Goal: Task Accomplishment & Management: Complete application form

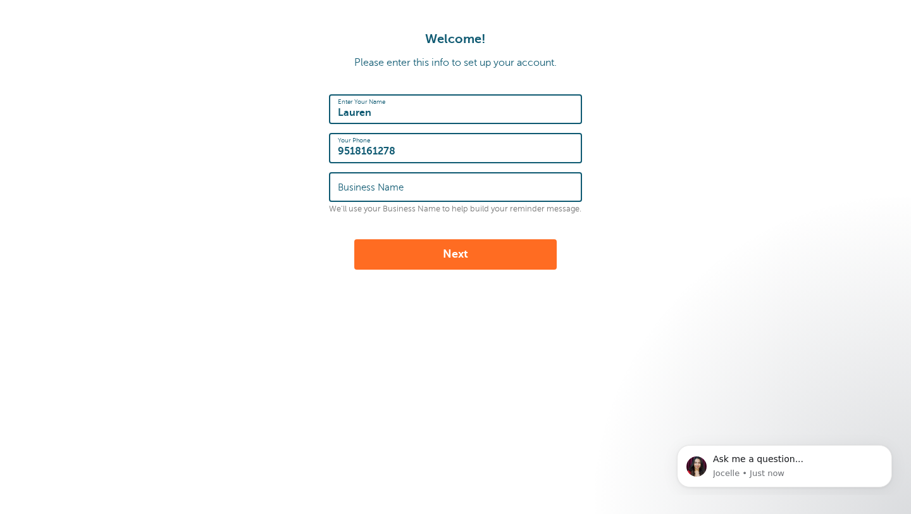
click at [505, 187] on input "Business Name" at bounding box center [455, 186] width 235 height 27
type input "Counseling with Lo"
click at [447, 260] on button "Next" at bounding box center [455, 254] width 202 height 30
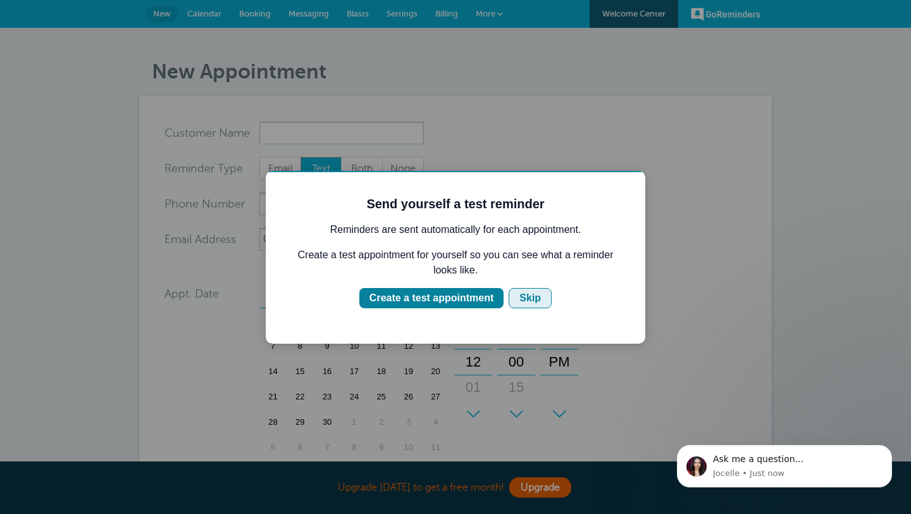
click at [530, 298] on div "Skip" at bounding box center [530, 297] width 22 height 15
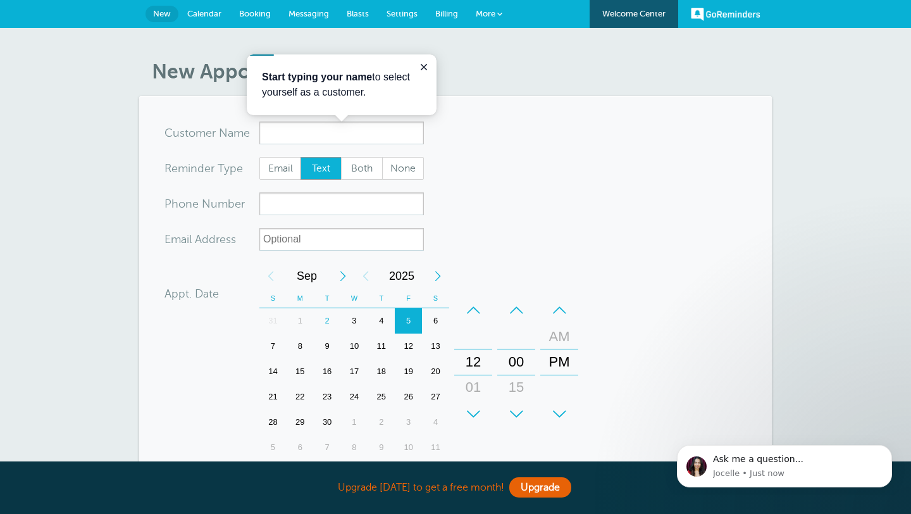
click at [642, 25] on link "Welcome Center" at bounding box center [634, 14] width 89 height 28
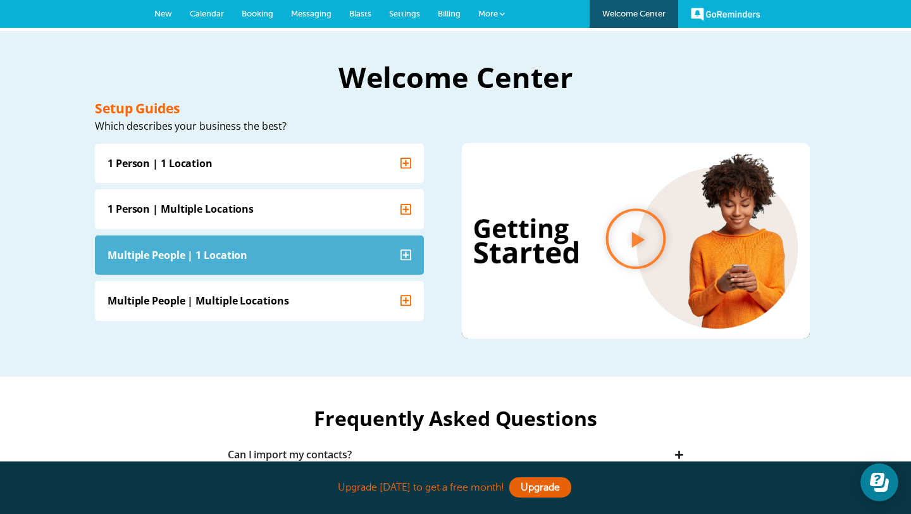
click at [336, 249] on summary "Multiple People | 1 Location" at bounding box center [259, 254] width 329 height 39
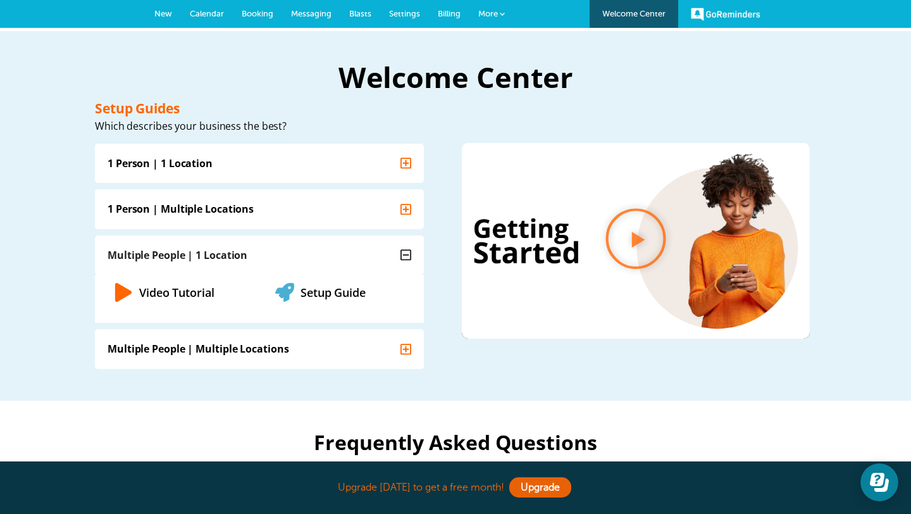
click at [332, 285] on link "Setup Guide" at bounding box center [332, 291] width 65 height 15
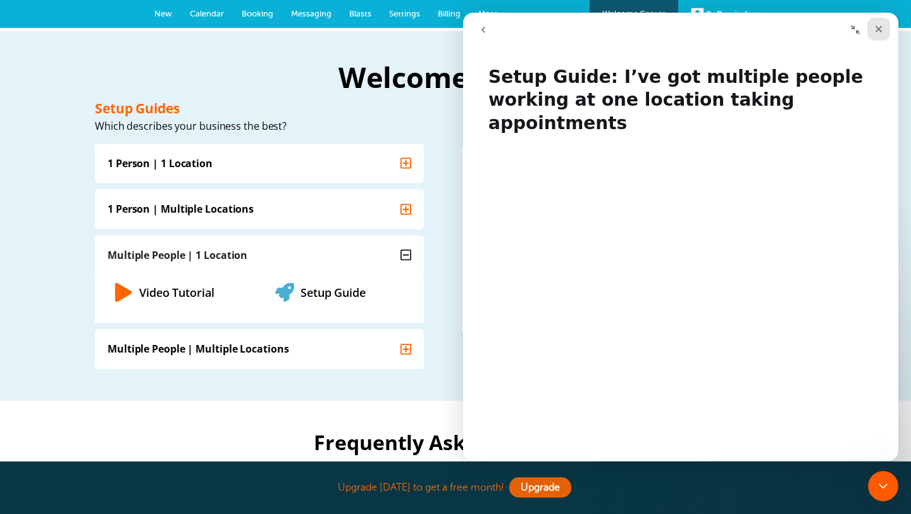
click at [882, 23] on div "Close" at bounding box center [878, 29] width 23 height 23
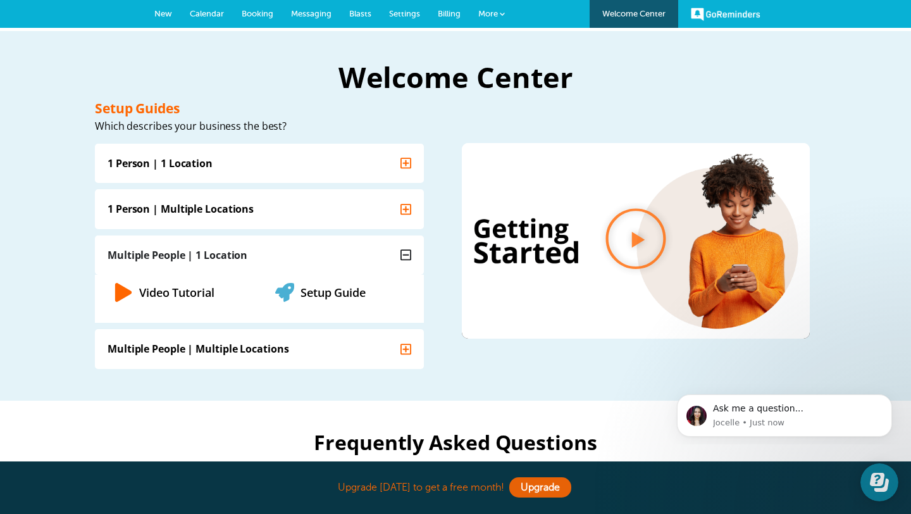
click at [137, 290] on div "Video Tutorial" at bounding box center [188, 291] width 149 height 35
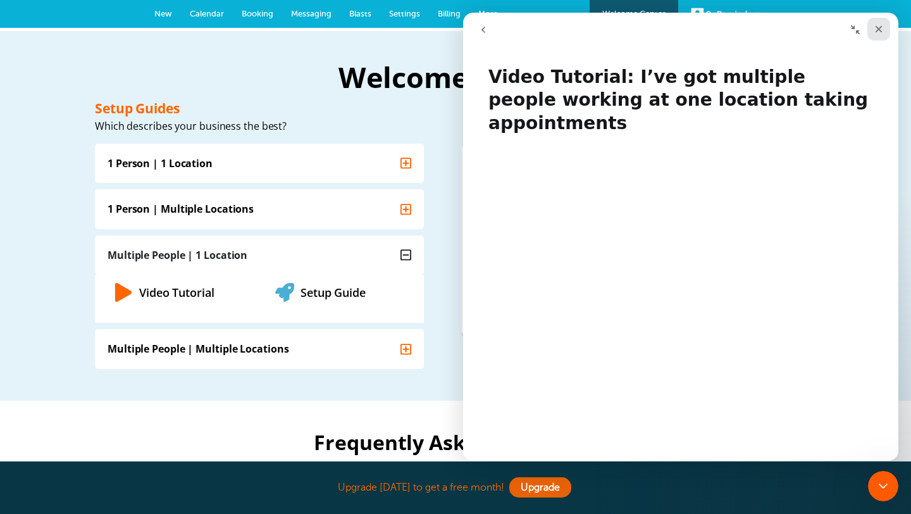
click at [874, 29] on icon "Close" at bounding box center [879, 29] width 10 height 10
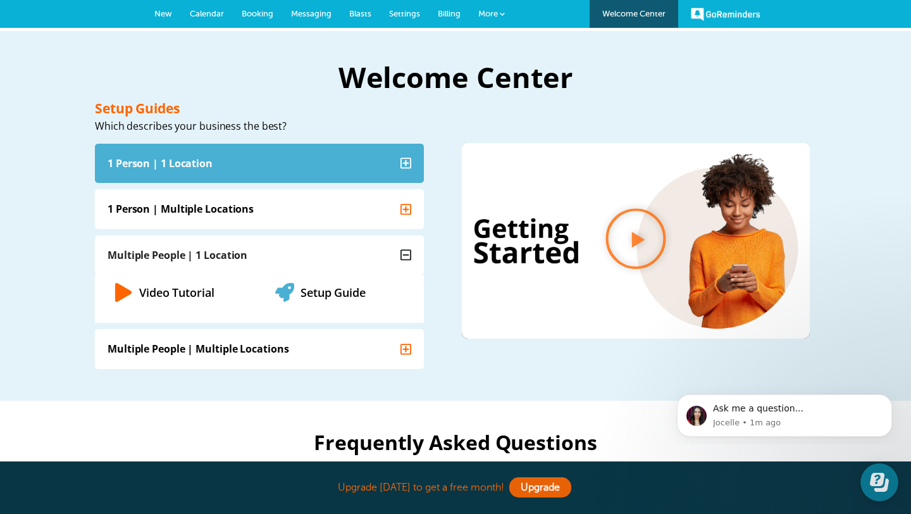
click at [202, 172] on summary "1 Person | 1 Location" at bounding box center [259, 162] width 329 height 39
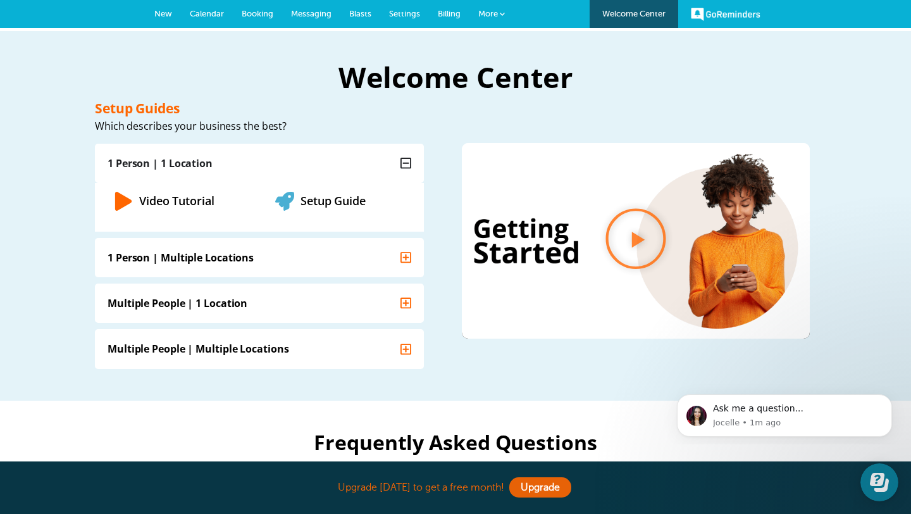
click at [150, 198] on link "Video Tutorial" at bounding box center [176, 199] width 75 height 15
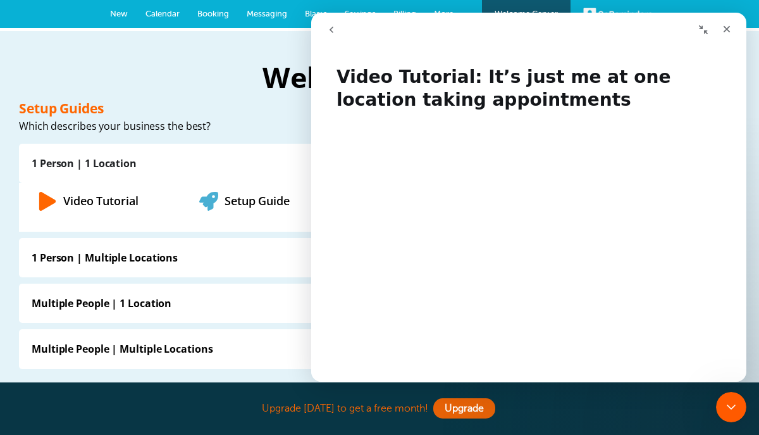
click at [714, 37] on button "Collapse window" at bounding box center [703, 30] width 24 height 24
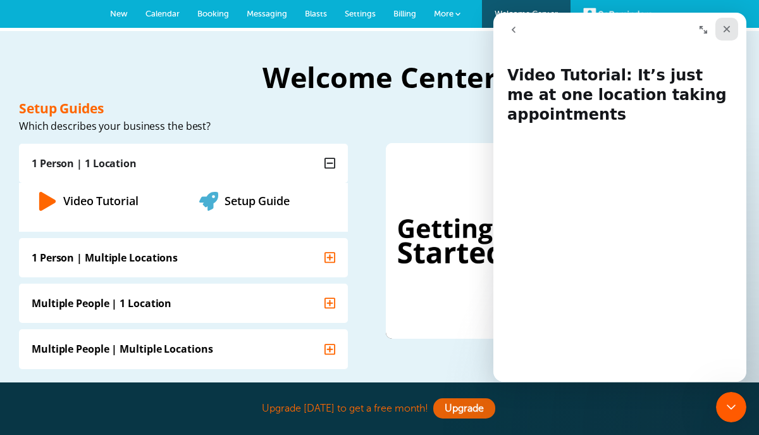
drag, startPoint x: 729, startPoint y: 34, endPoint x: 1223, endPoint y: 16, distance: 494.4
click at [729, 34] on div "Close" at bounding box center [726, 29] width 23 height 23
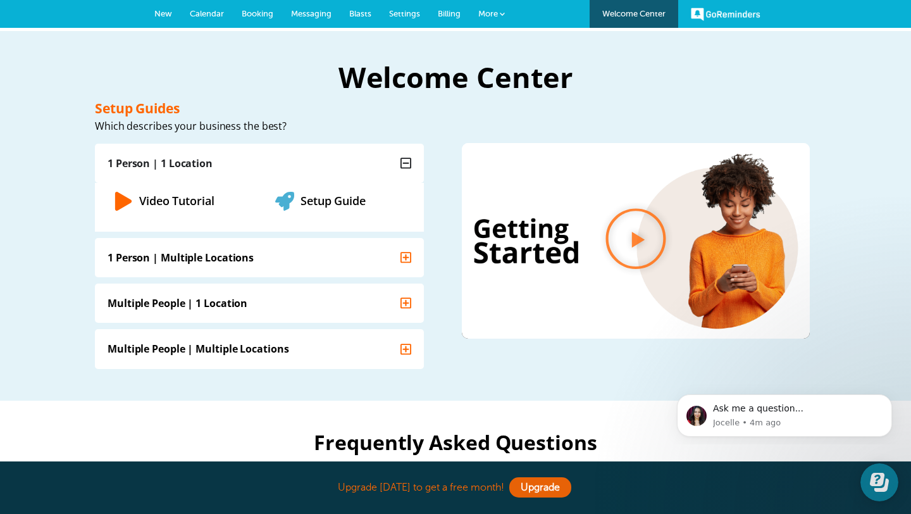
click at [157, 11] on span "New" at bounding box center [163, 13] width 18 height 9
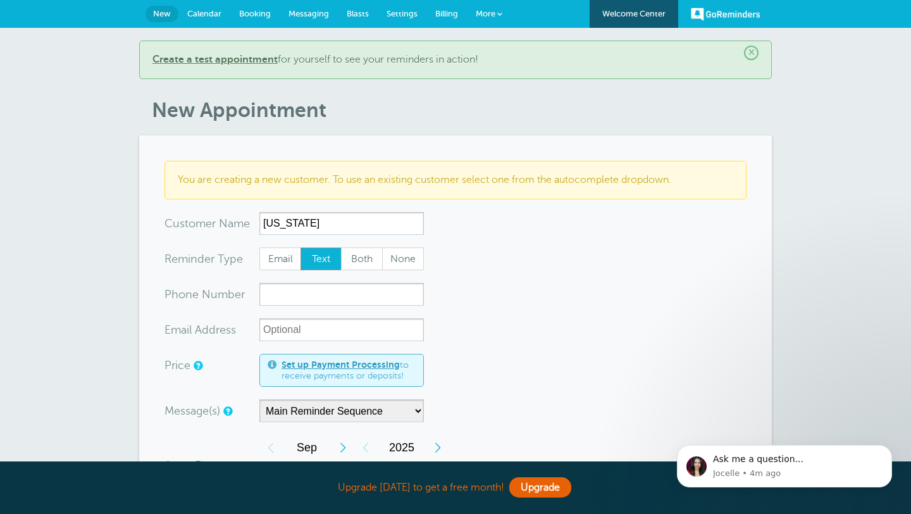
type input "Indiana"
click at [227, 54] on b "Create a test appointment" at bounding box center [214, 59] width 125 height 11
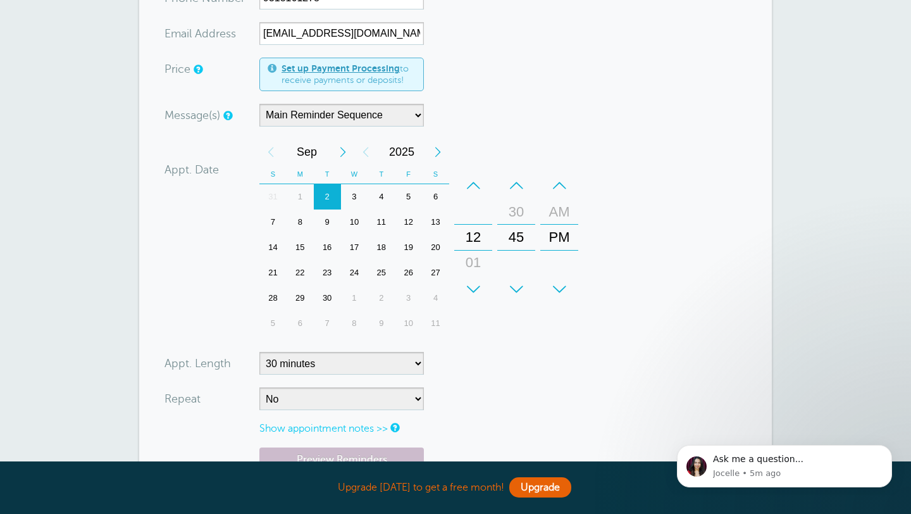
scroll to position [299, 0]
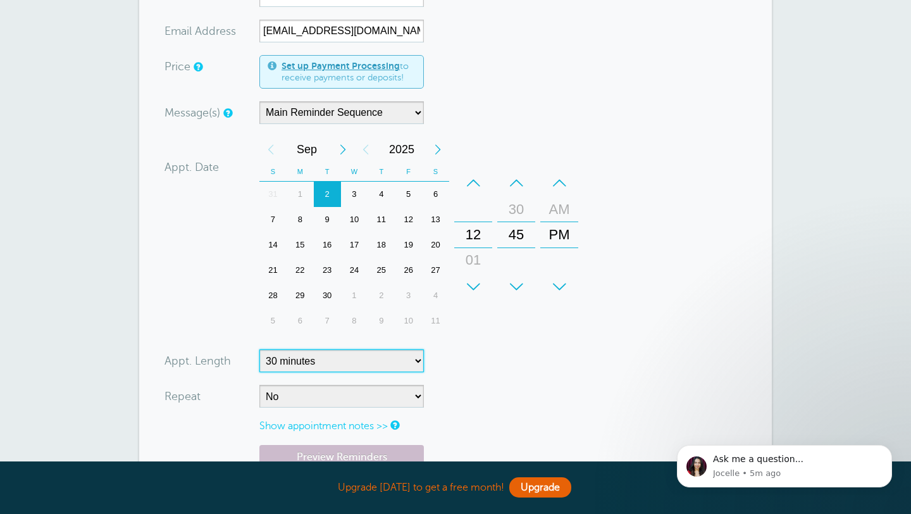
click at [418, 364] on select "5 minutes 10 minutes 15 minutes 20 minutes 25 minutes 30 minutes 35 minutes 40 …" at bounding box center [341, 360] width 164 height 23
click at [475, 286] on div "+" at bounding box center [473, 286] width 38 height 25
click at [479, 185] on div "–" at bounding box center [473, 182] width 38 height 25
click at [512, 185] on div "–" at bounding box center [516, 182] width 38 height 25
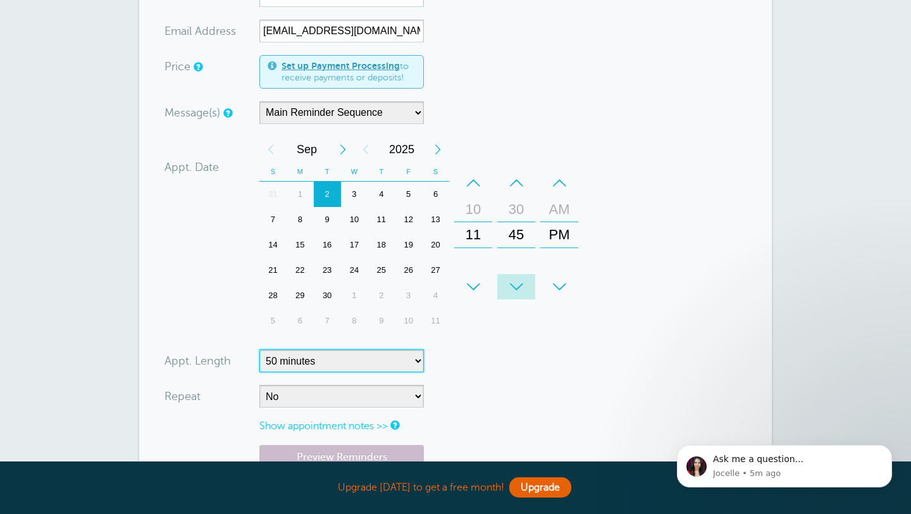
click at [516, 288] on div "+" at bounding box center [516, 286] width 38 height 25
click at [517, 289] on div "+" at bounding box center [516, 286] width 38 height 25
click at [519, 240] on div "00" at bounding box center [516, 234] width 30 height 25
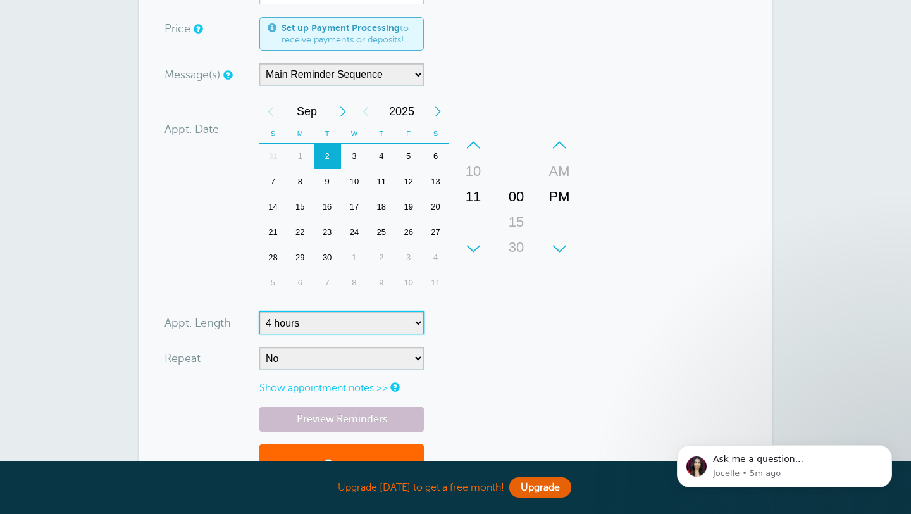
scroll to position [368, 0]
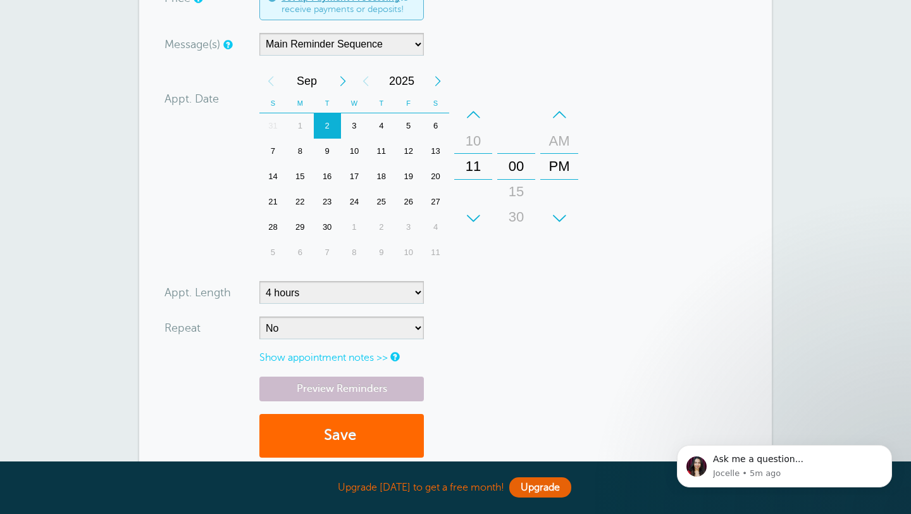
click at [504, 304] on form "You are creating a new customer. To use an existing customer select one from th…" at bounding box center [455, 155] width 582 height 629
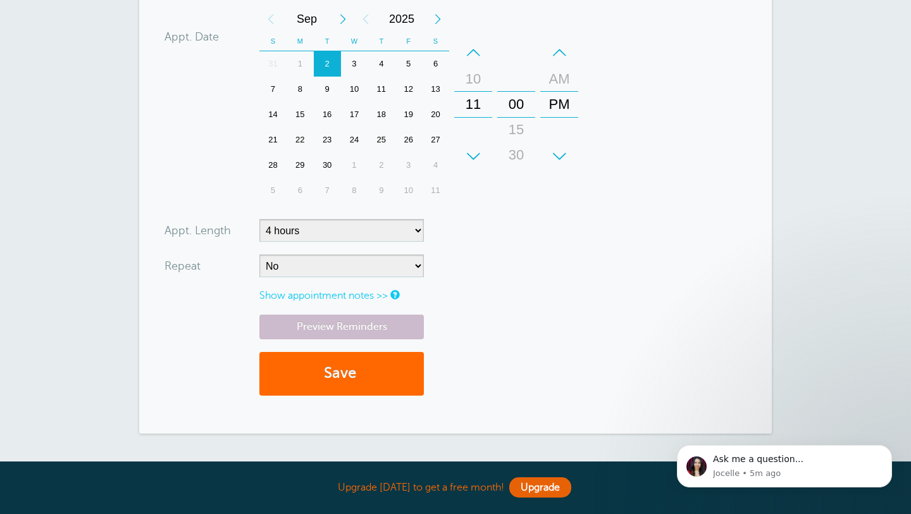
scroll to position [202, 0]
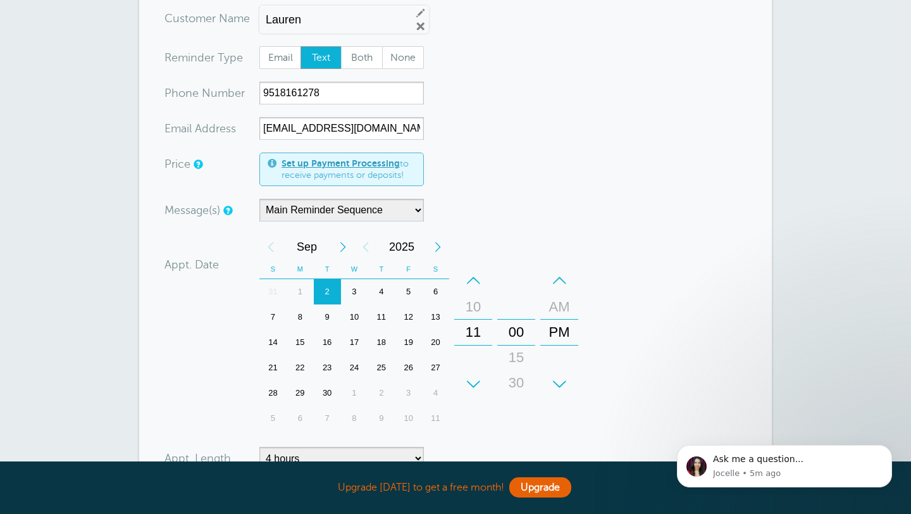
click at [521, 388] on div "+" at bounding box center [516, 383] width 38 height 25
drag, startPoint x: 521, startPoint y: 350, endPoint x: 517, endPoint y: 286, distance: 64.6
click at [518, 286] on div "+ – Minutes 00 15 30 45" at bounding box center [516, 332] width 38 height 129
click at [516, 388] on div "+" at bounding box center [516, 383] width 38 height 25
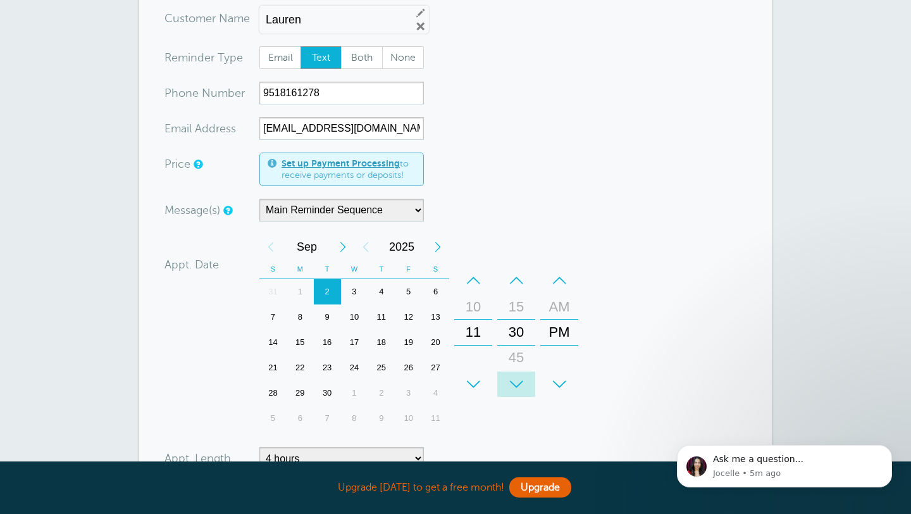
click at [516, 388] on div "+" at bounding box center [516, 383] width 38 height 25
click at [555, 280] on div "–" at bounding box center [559, 280] width 38 height 25
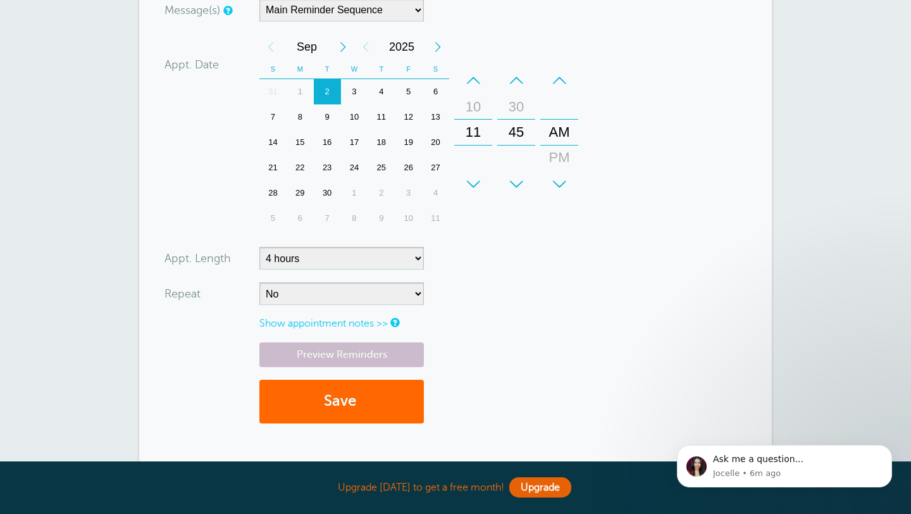
scroll to position [418, 0]
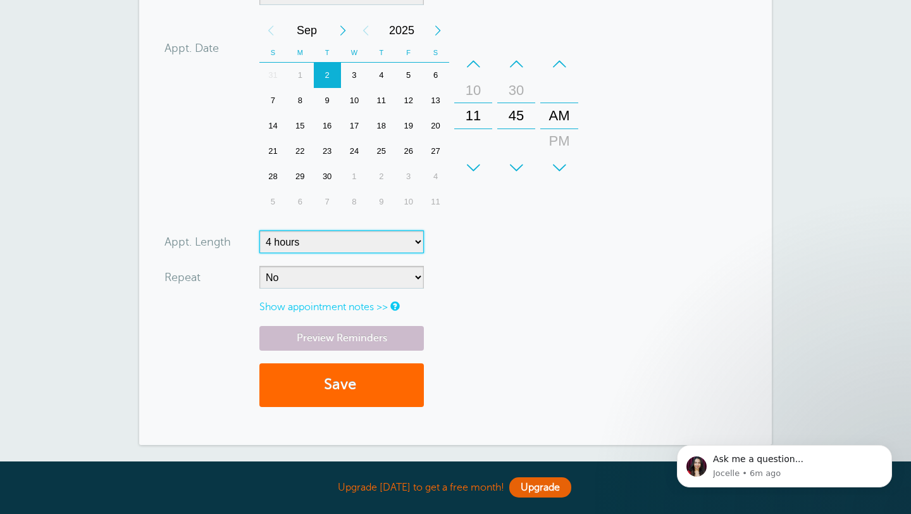
click at [418, 242] on select "5 minutes 10 minutes 15 minutes 20 minutes 25 minutes 30 minutes 35 minutes 40 …" at bounding box center [341, 241] width 164 height 23
select select "55"
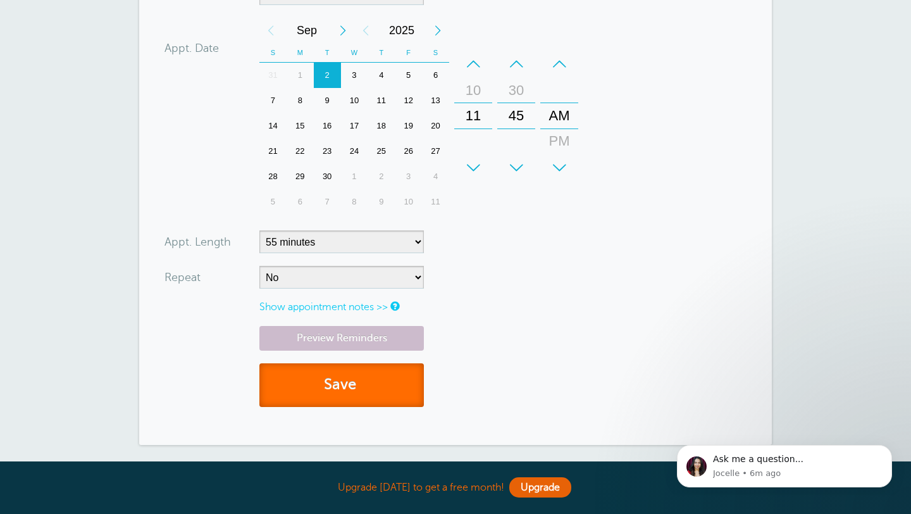
click at [369, 386] on button "Save" at bounding box center [341, 385] width 164 height 44
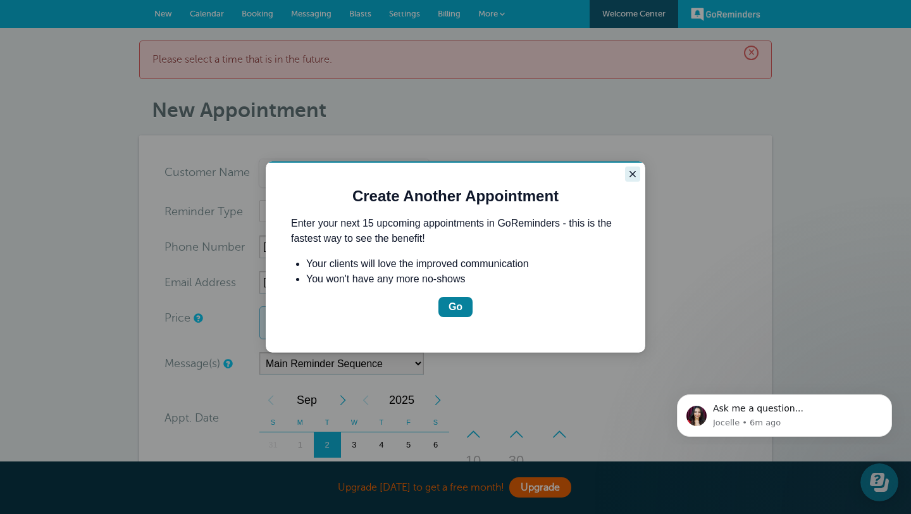
click at [633, 176] on icon "Close guide" at bounding box center [633, 174] width 10 height 10
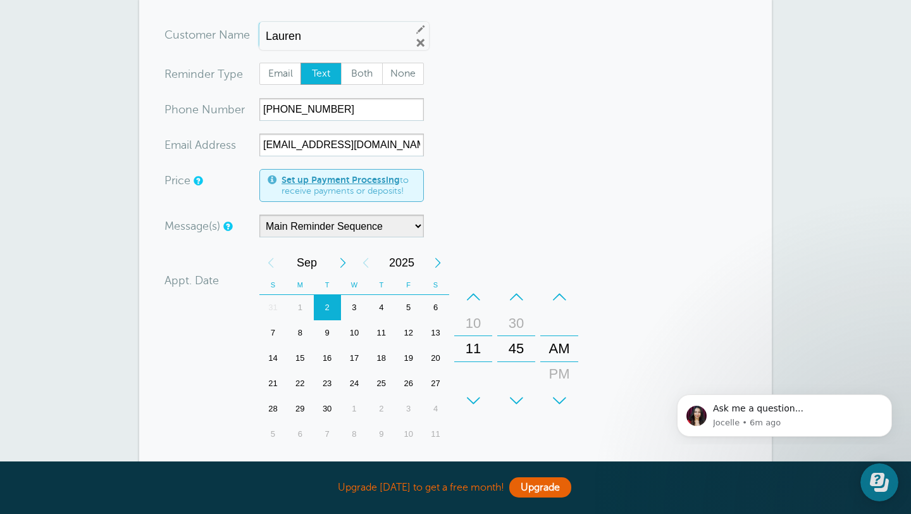
scroll to position [158, 0]
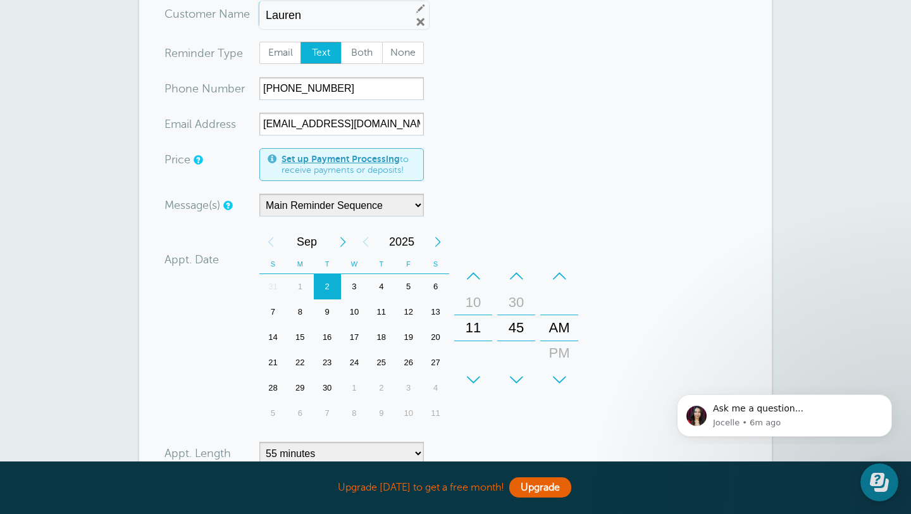
click at [359, 282] on div "3" at bounding box center [354, 286] width 27 height 25
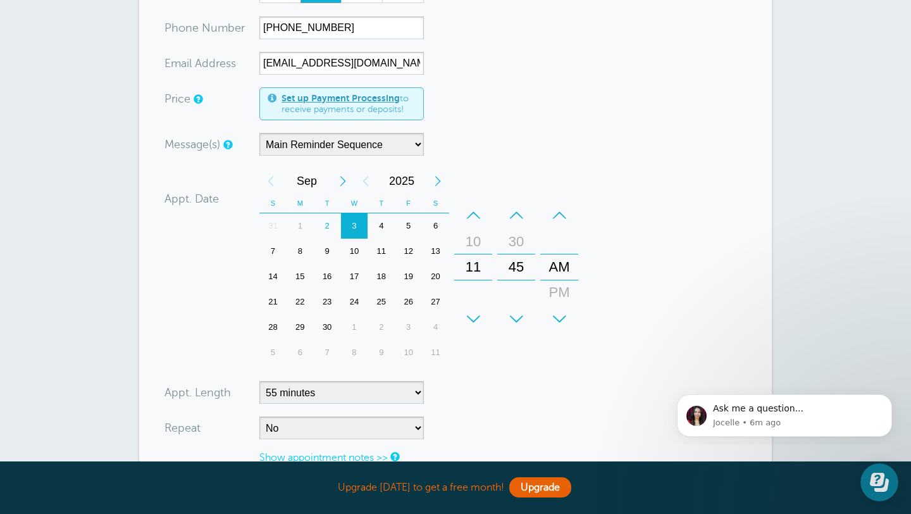
scroll to position [268, 0]
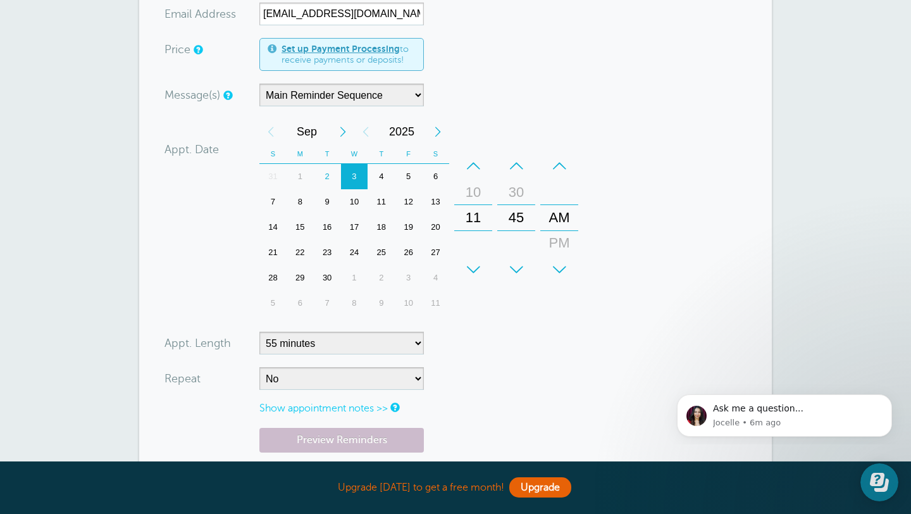
click at [514, 273] on div "+" at bounding box center [516, 269] width 38 height 25
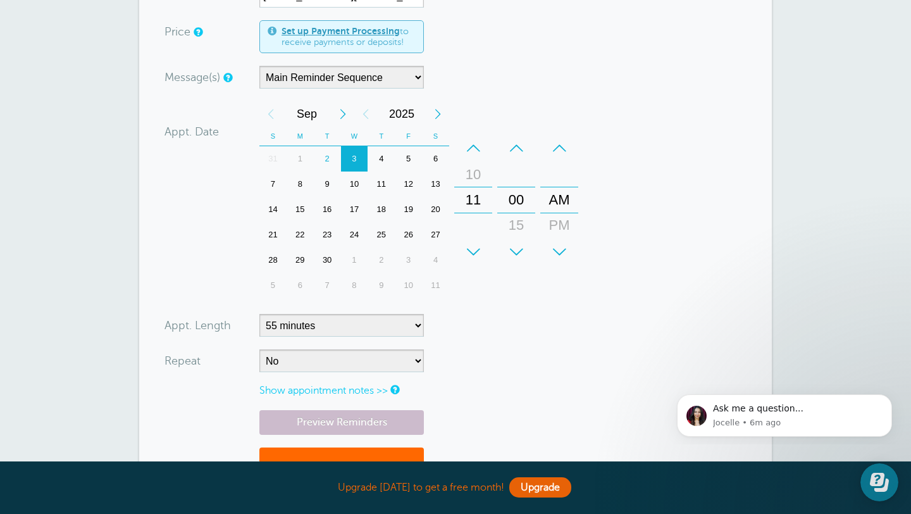
scroll to position [309, 0]
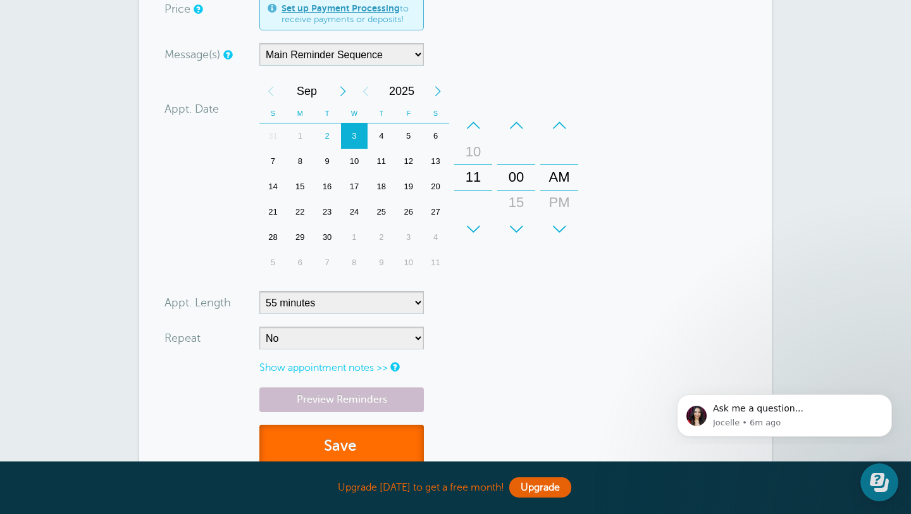
click at [346, 444] on button "Save" at bounding box center [341, 446] width 164 height 44
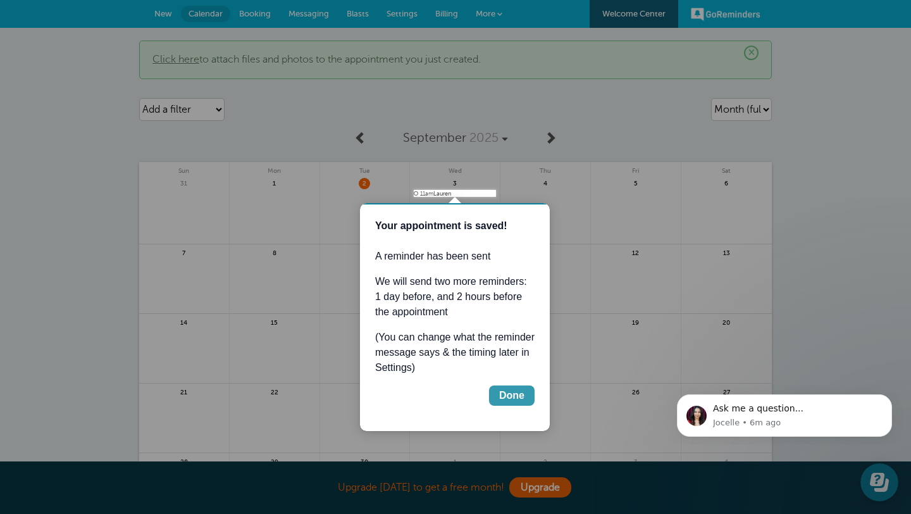
click at [516, 397] on div "Done" at bounding box center [511, 395] width 25 height 15
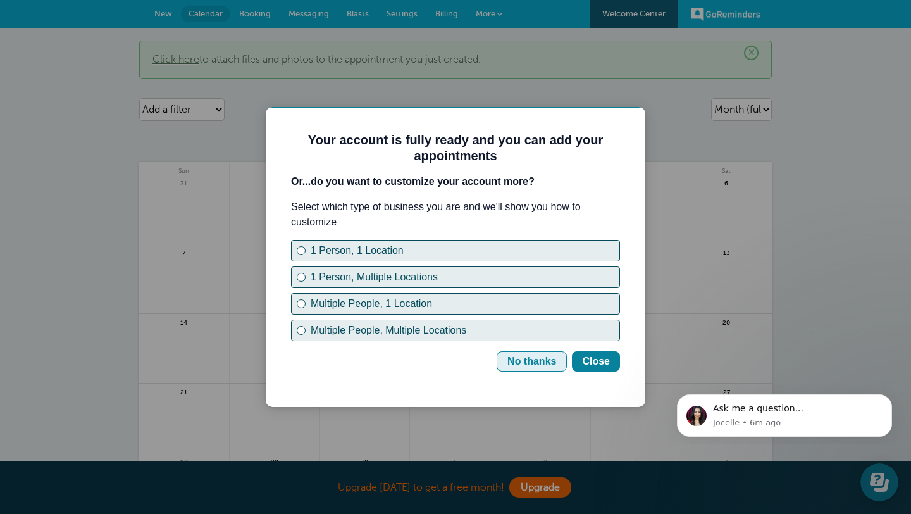
click at [541, 362] on div "No thanks" at bounding box center [531, 361] width 49 height 15
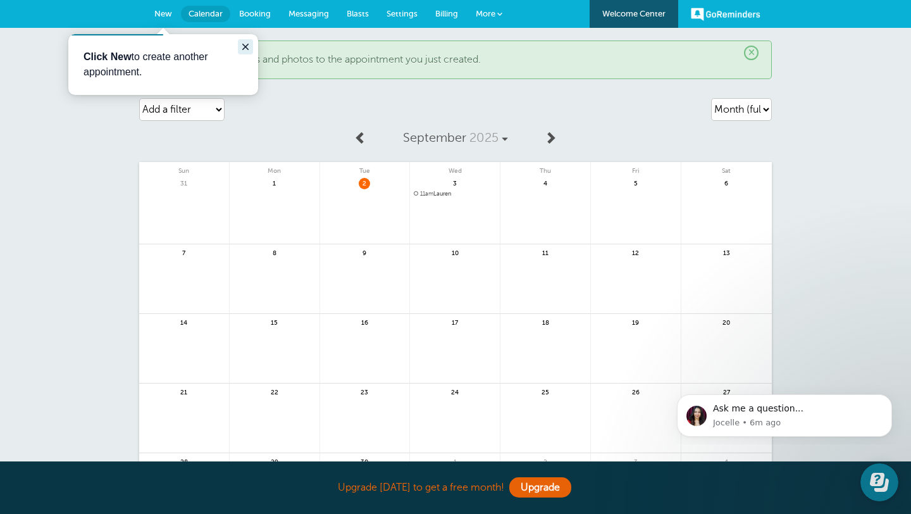
click at [241, 45] on icon "Close guide" at bounding box center [245, 47] width 10 height 10
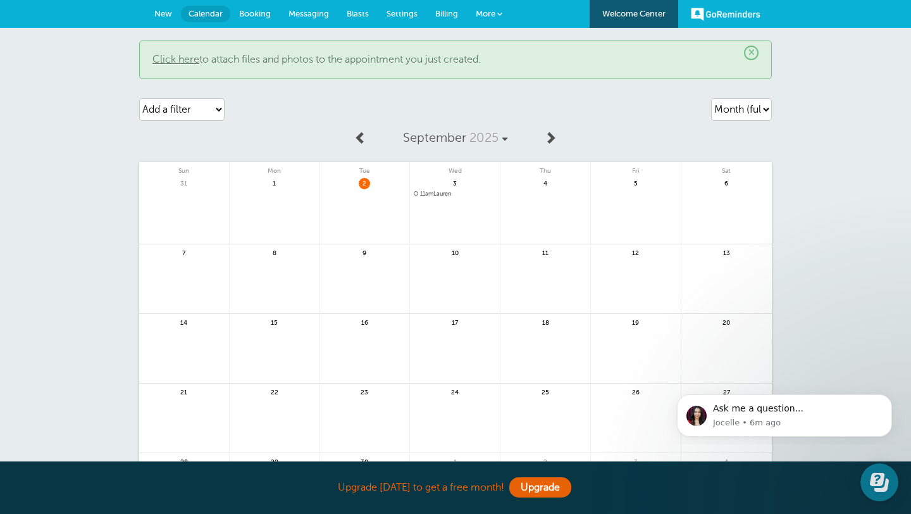
click at [495, 15] on link "More" at bounding box center [489, 14] width 44 height 28
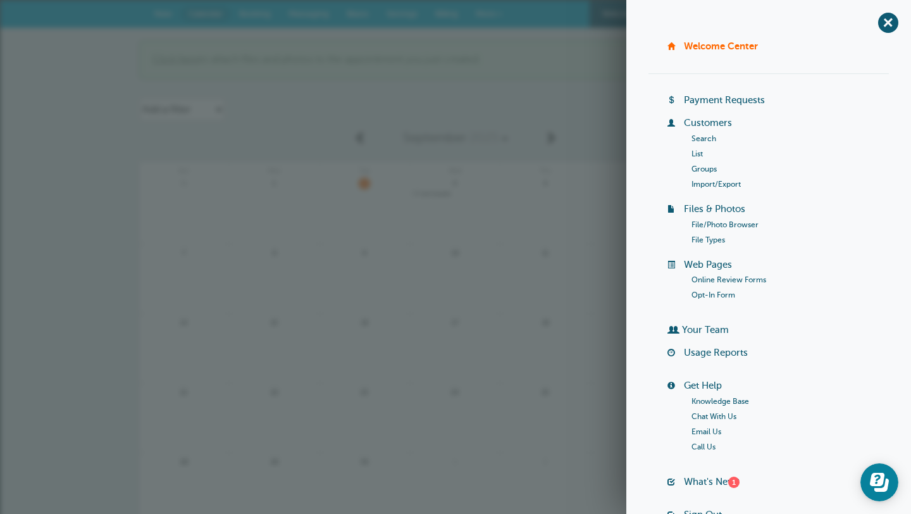
click at [559, 61] on p "Click here to attach files and photos to the appointment you just created." at bounding box center [455, 60] width 606 height 12
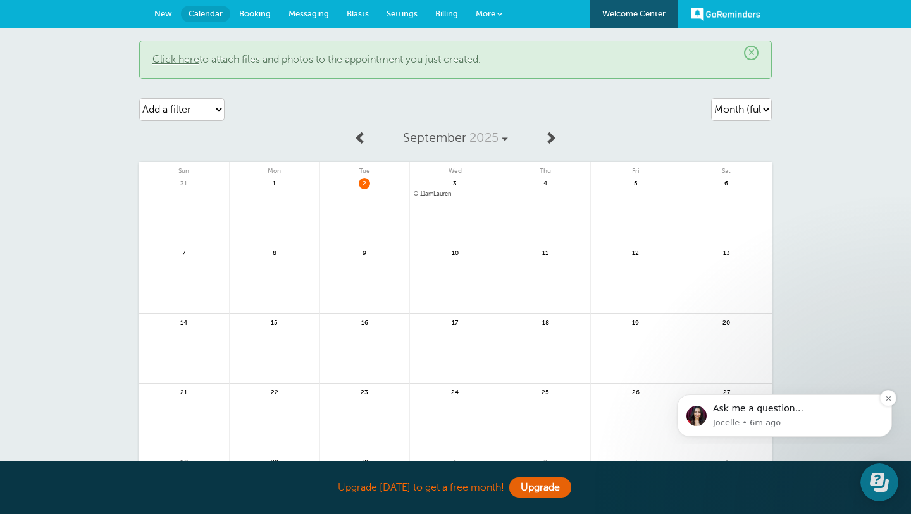
click at [749, 413] on div "Ask me a question..." at bounding box center [798, 408] width 170 height 13
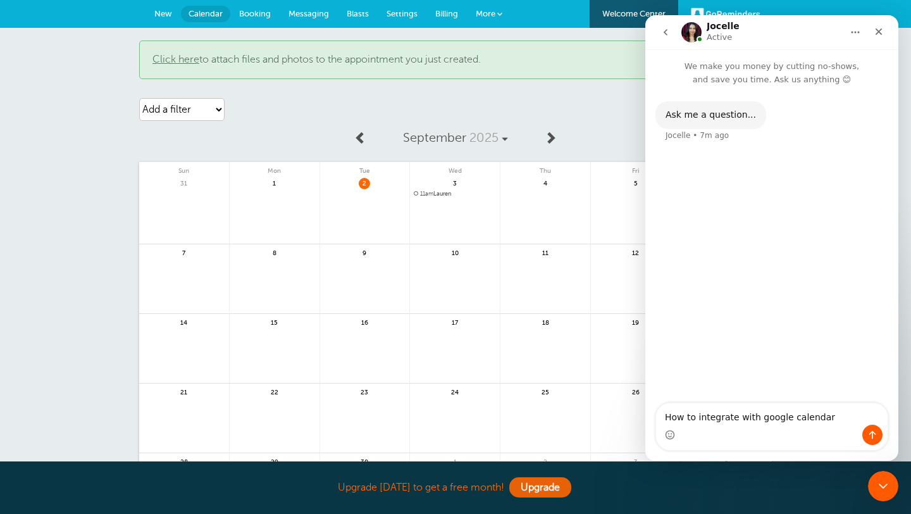
type textarea "How to integrate with google calendar?"
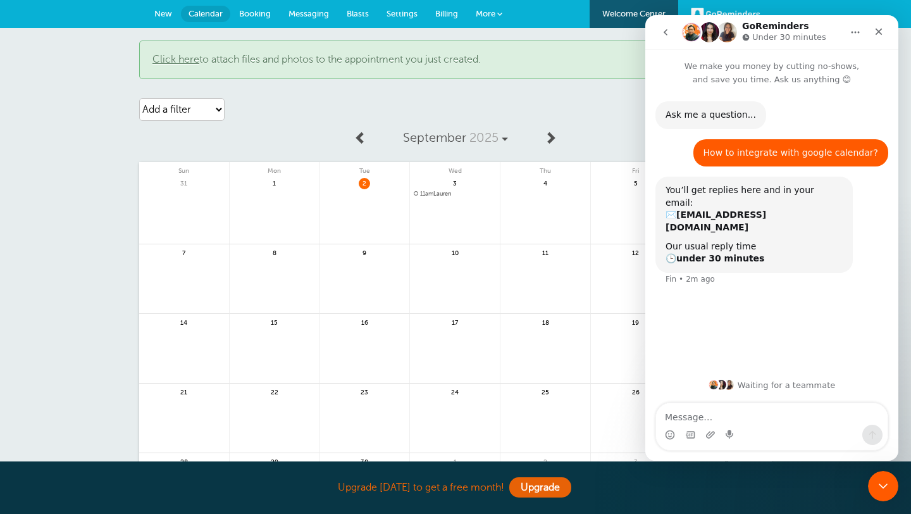
click at [439, 72] on div "× Click here to attach files and photos to the appointment you just created." at bounding box center [455, 59] width 633 height 39
click at [881, 31] on icon "Close" at bounding box center [879, 32] width 10 height 10
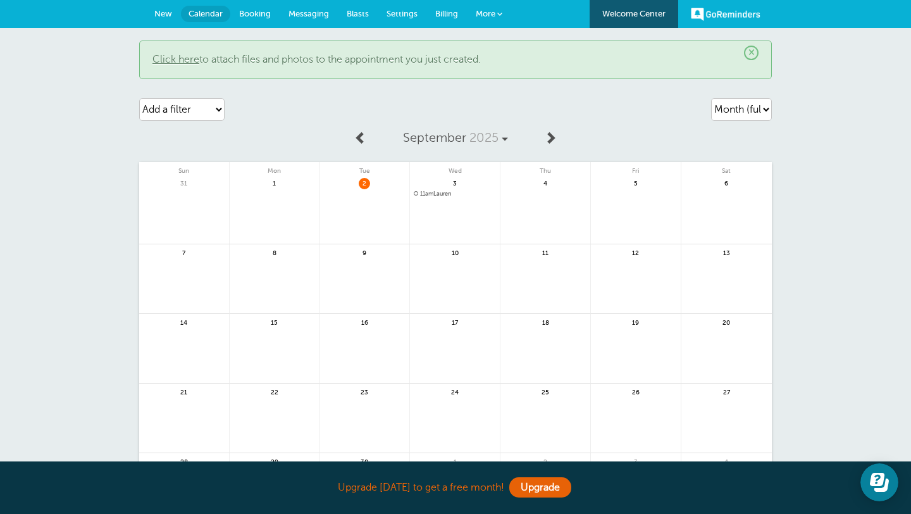
click at [257, 9] on span "Booking" at bounding box center [255, 13] width 32 height 9
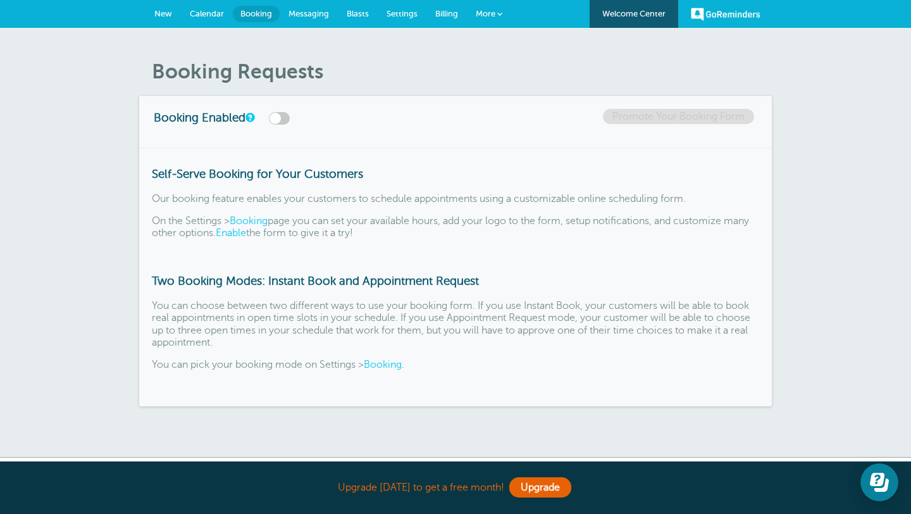
click at [213, 11] on span "Calendar" at bounding box center [207, 13] width 34 height 9
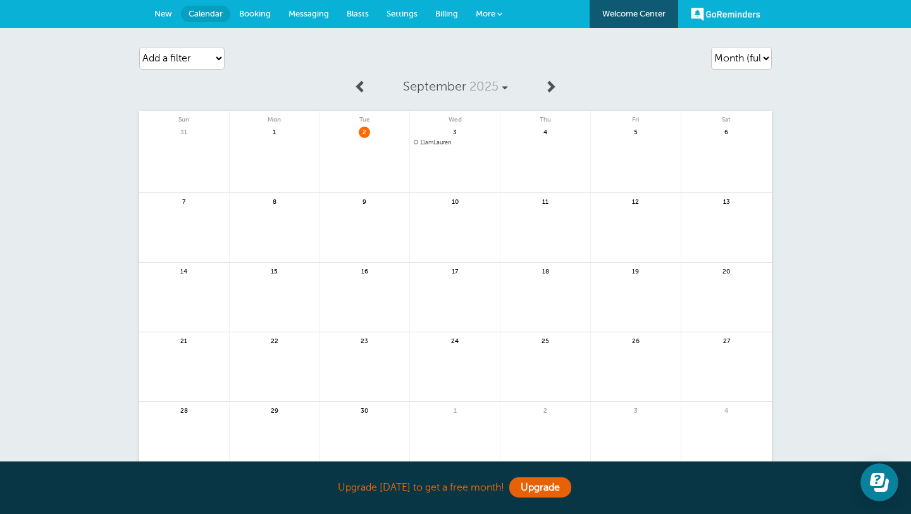
click at [300, 22] on link "Messaging" at bounding box center [309, 14] width 58 height 28
